Goal: Task Accomplishment & Management: Manage account settings

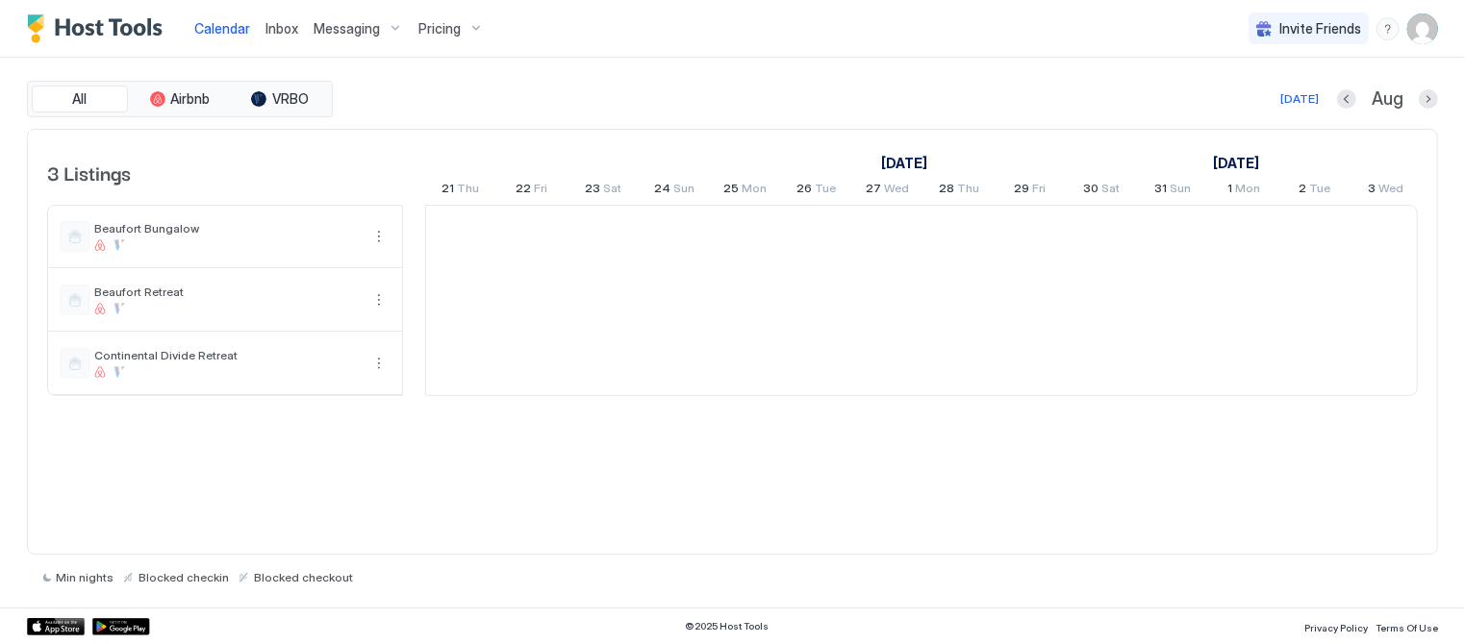
scroll to position [0, 1068]
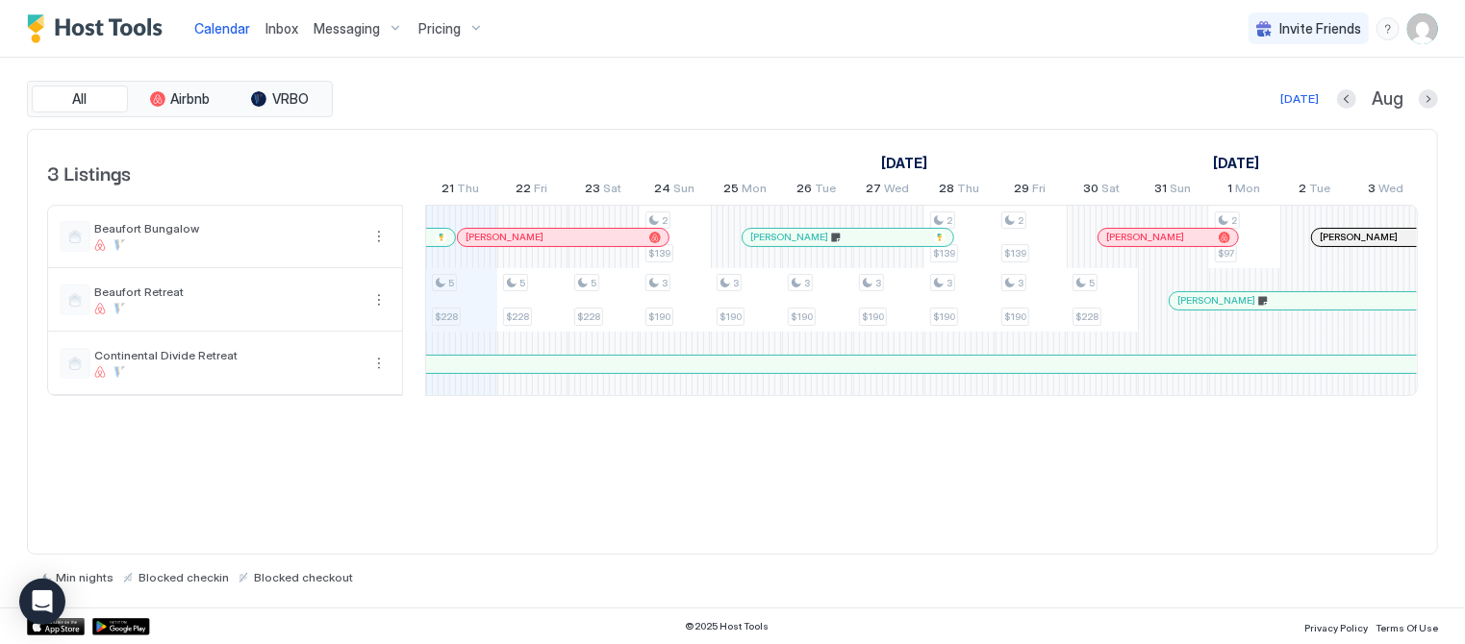
click at [286, 26] on span "Inbox" at bounding box center [281, 28] width 33 height 16
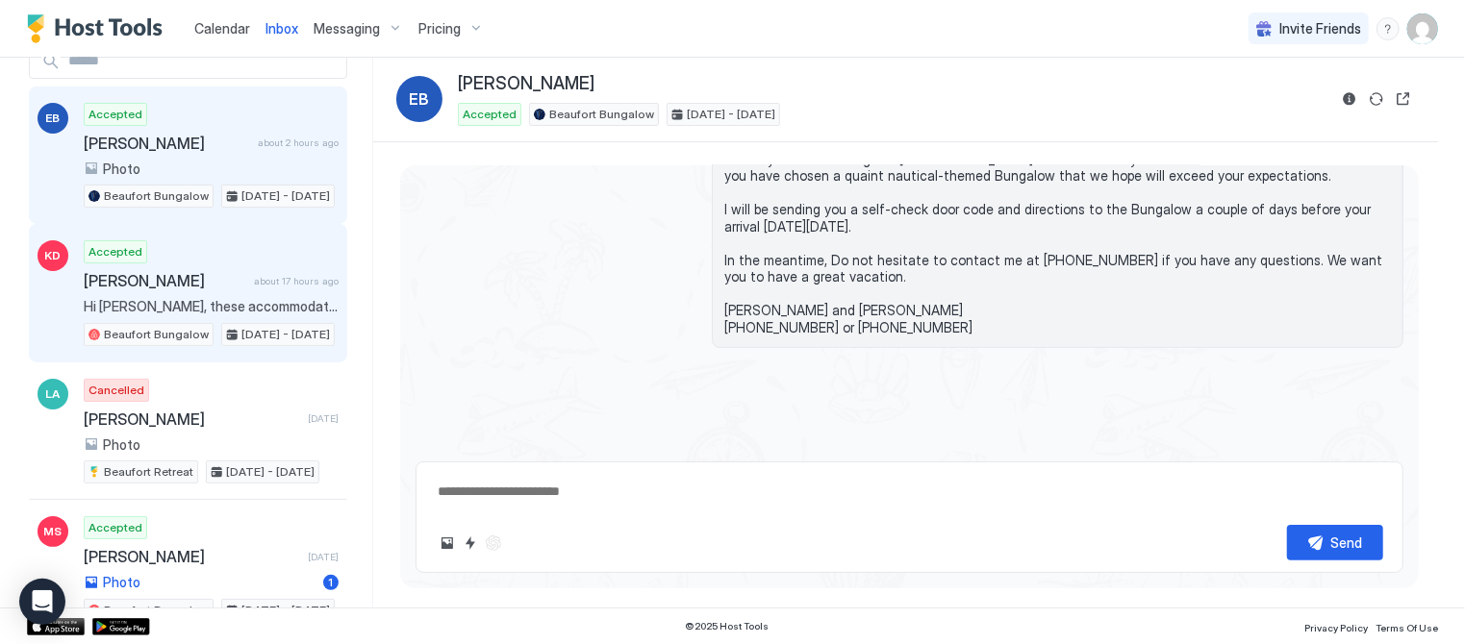
scroll to position [95, 0]
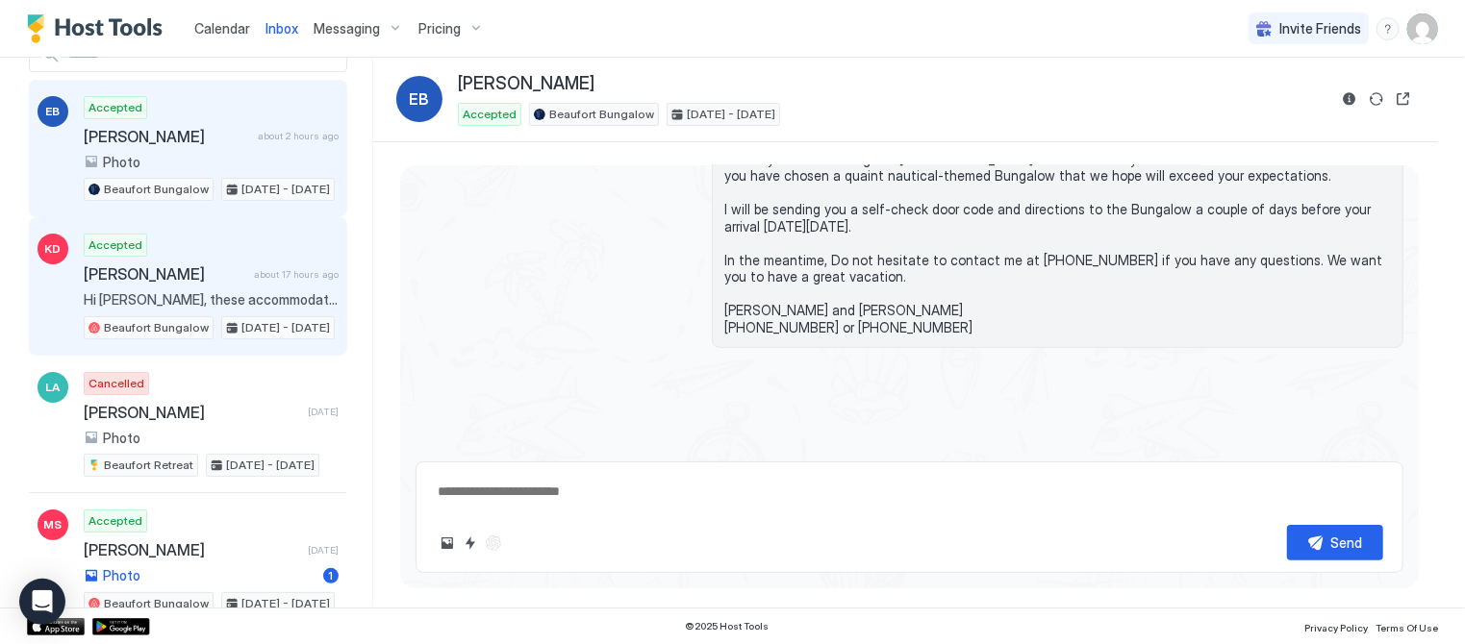
click at [172, 292] on span "Hi [PERSON_NAME], these accommodations are perfect for [PERSON_NAME] and I, two…" at bounding box center [211, 299] width 255 height 17
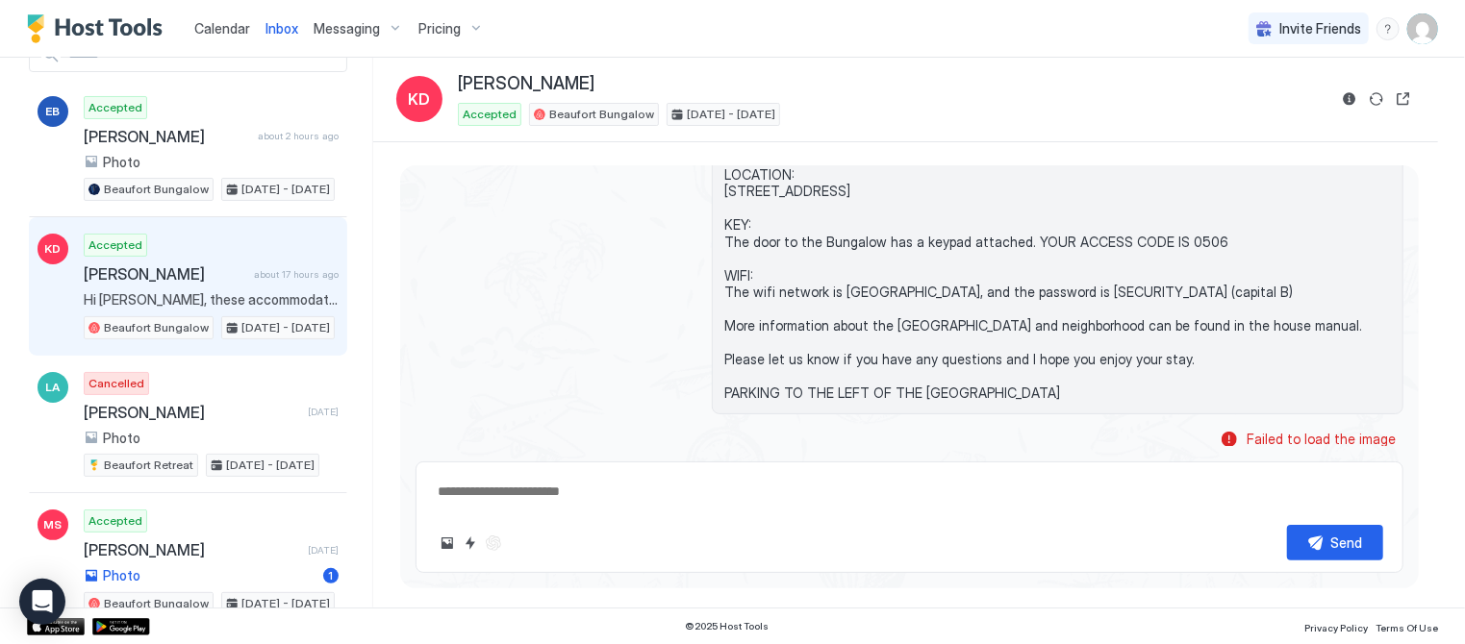
scroll to position [3313, 0]
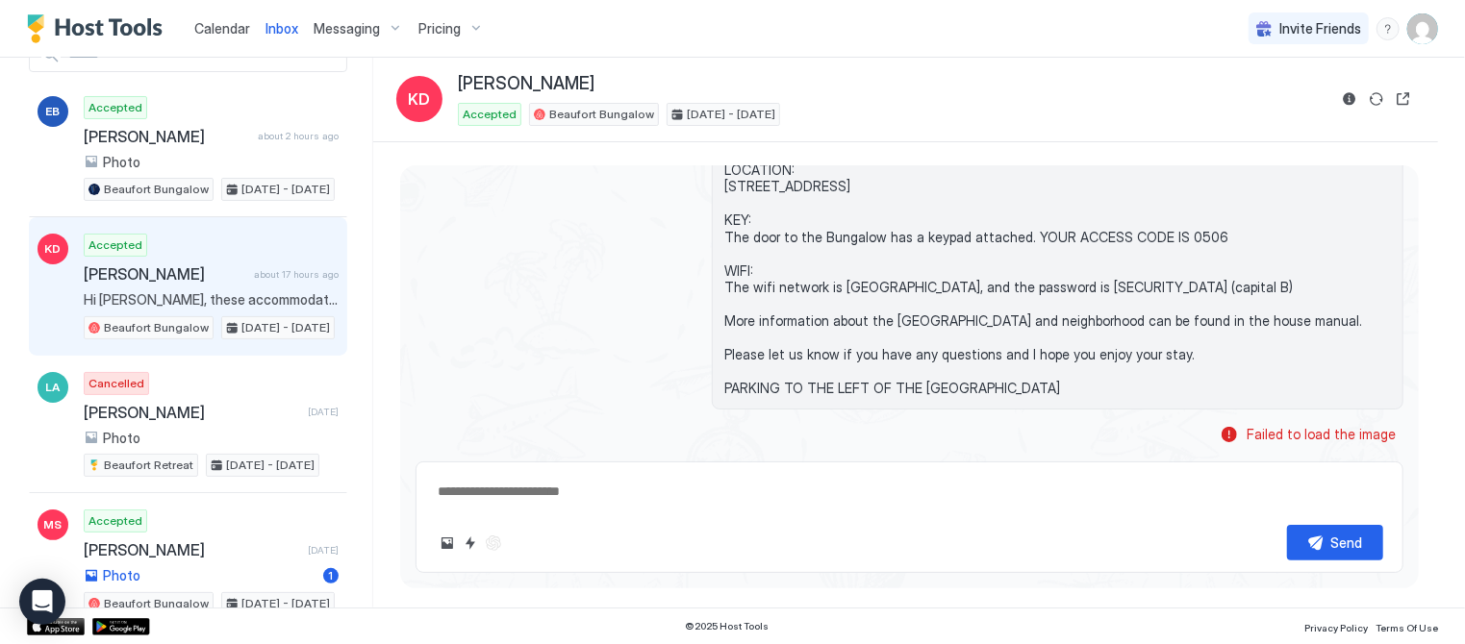
click at [1295, 517] on div "Scheduled Messages" at bounding box center [1315, 527] width 131 height 20
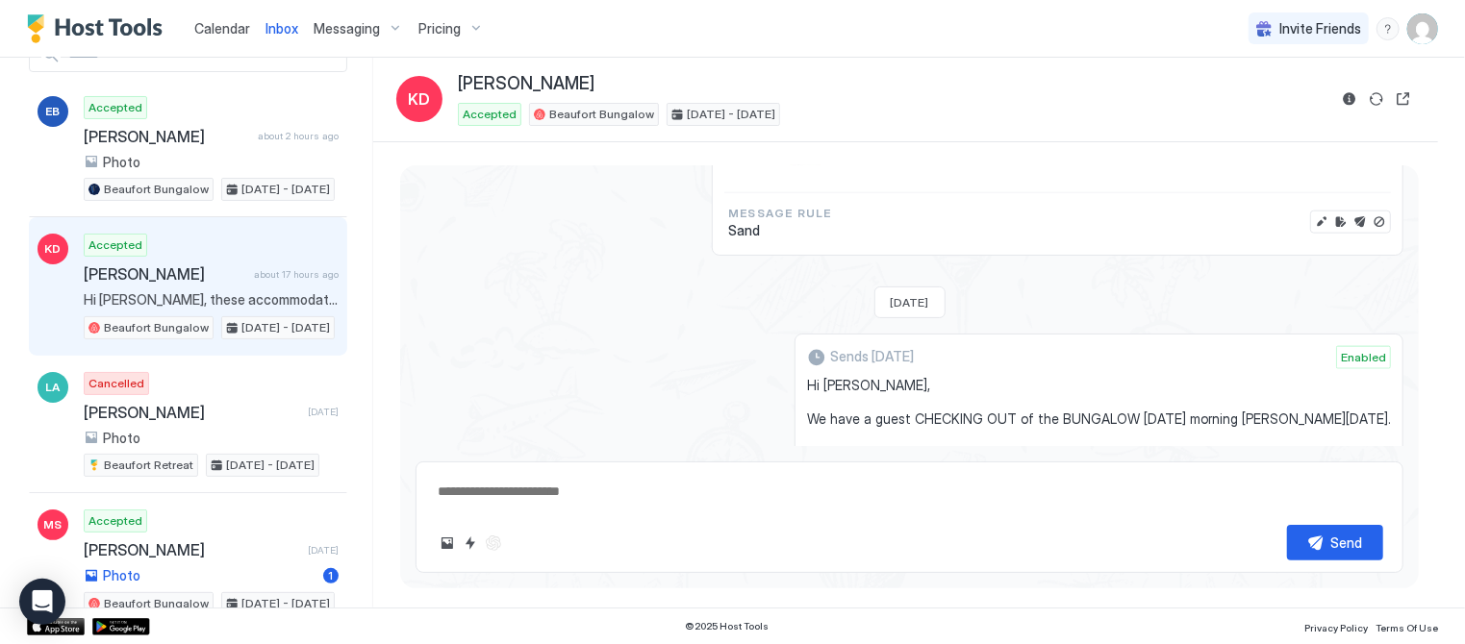
scroll to position [5817, 0]
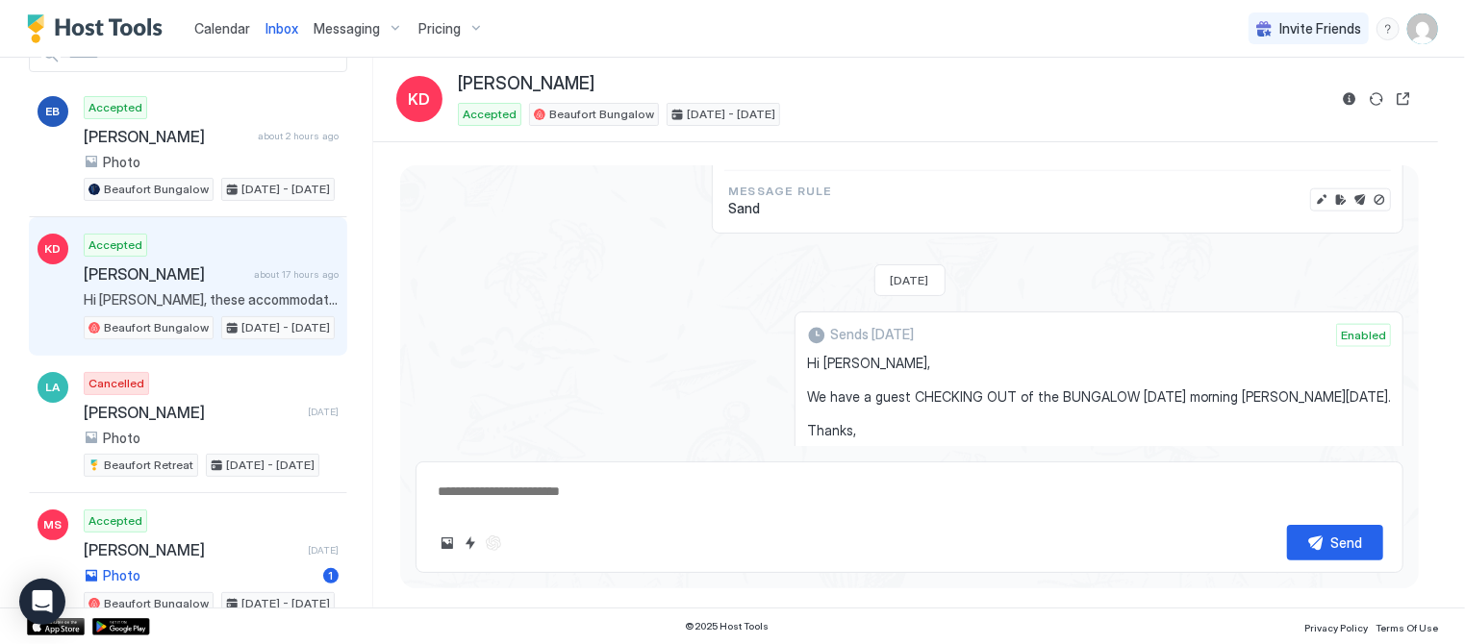
type textarea "*"
